Goal: Task Accomplishment & Management: Use online tool/utility

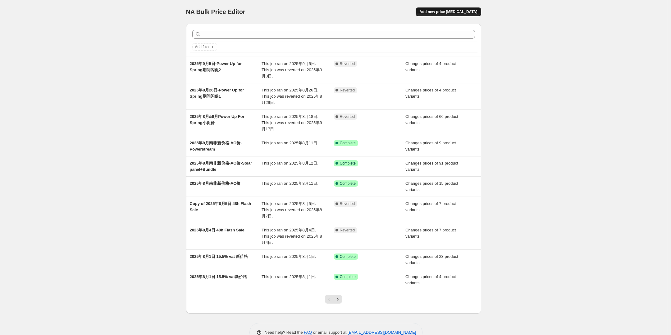
click at [456, 10] on span "Add new price [MEDICAL_DATA]" at bounding box center [448, 11] width 58 height 5
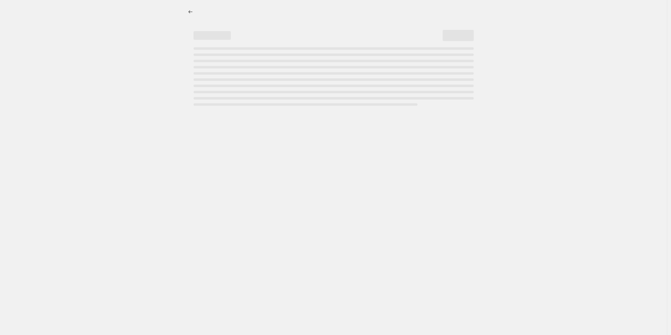
select select "percentage"
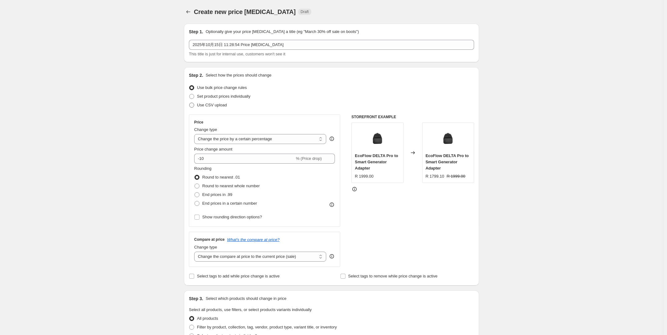
click at [212, 105] on span "Use CSV upload" at bounding box center [212, 105] width 30 height 5
click at [189, 103] on input "Use CSV upload" at bounding box center [189, 103] width 0 height 0
radio input "true"
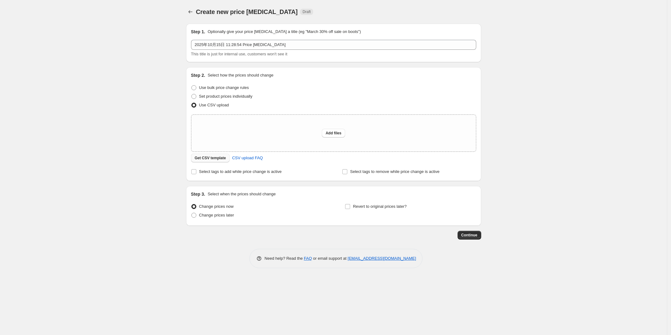
click at [195, 160] on button "Get CSV template" at bounding box center [210, 157] width 39 height 9
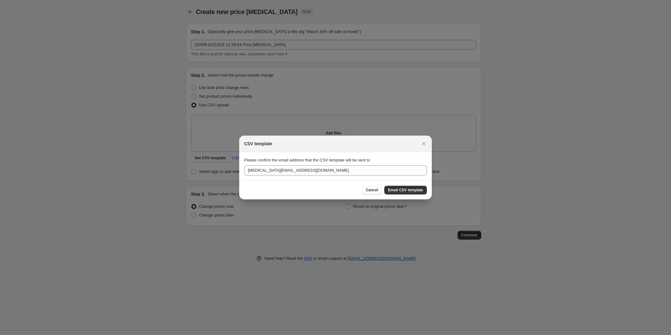
drag, startPoint x: 409, startPoint y: 190, endPoint x: 328, endPoint y: 212, distance: 83.7
click at [409, 190] on span "Email CSV template" at bounding box center [405, 189] width 35 height 5
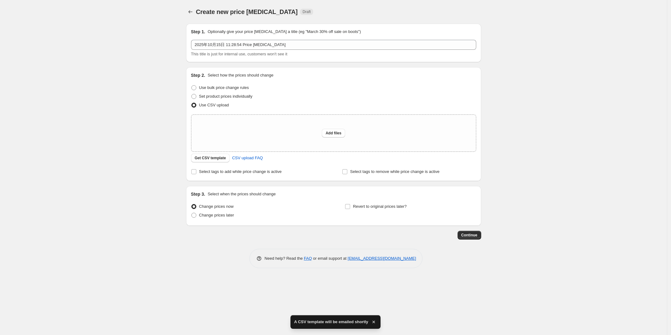
click at [97, 208] on div "Create new price [MEDICAL_DATA]. This page is ready Create new price [MEDICAL_D…" at bounding box center [333, 167] width 667 height 335
click at [221, 216] on span "Change prices later" at bounding box center [216, 214] width 35 height 5
click at [192, 213] on input "Change prices later" at bounding box center [191, 212] width 0 height 0
radio input "true"
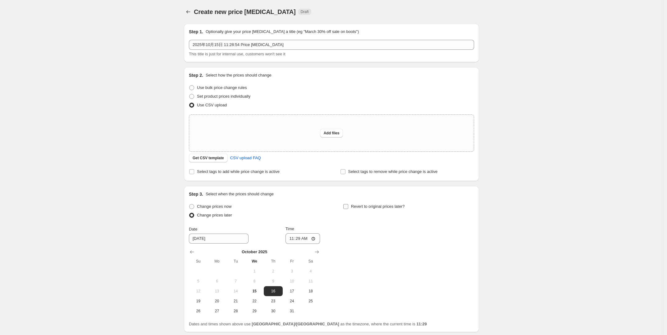
click at [348, 207] on input "Revert to original prices later?" at bounding box center [345, 206] width 5 height 5
checkbox input "true"
click at [100, 176] on div "Create new price [MEDICAL_DATA]. This page is ready Create new price [MEDICAL_D…" at bounding box center [331, 191] width 663 height 383
click at [253, 156] on span "CSV upload FAQ" at bounding box center [245, 158] width 31 height 6
